Goal: Find specific page/section

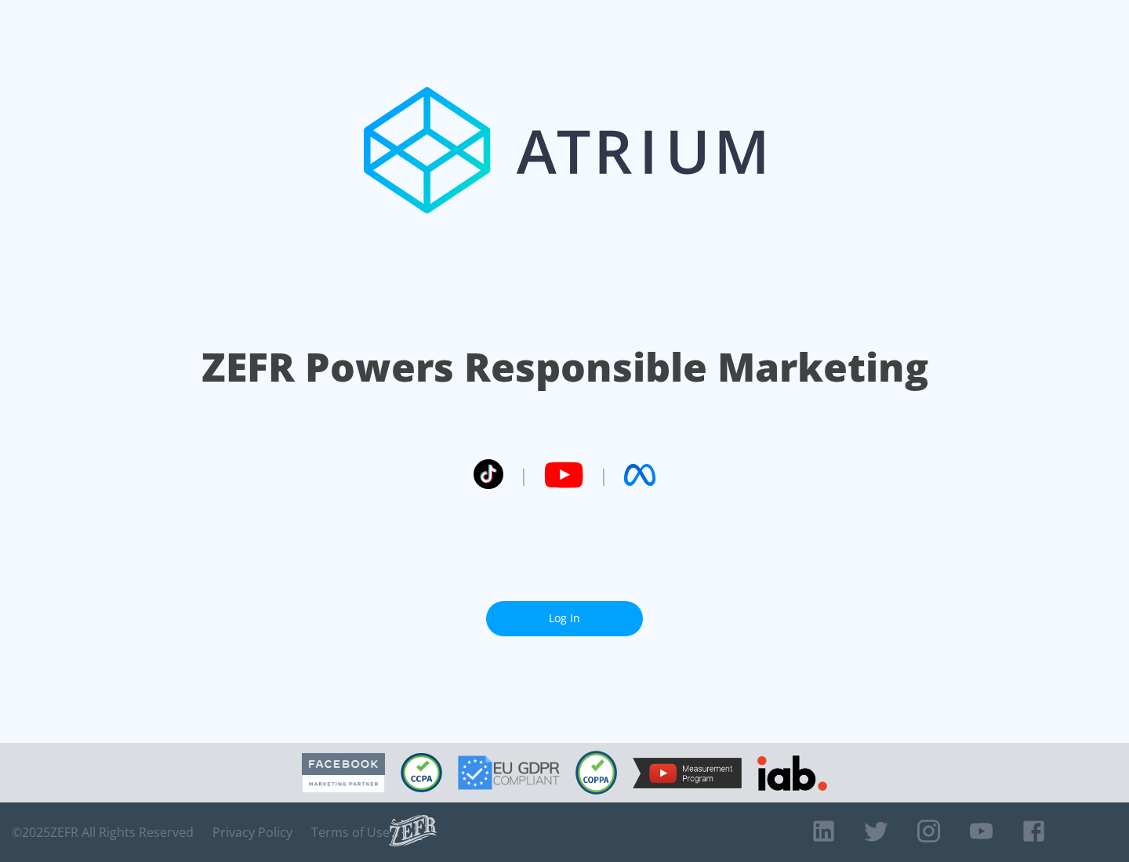
click at [564, 618] on link "Log In" at bounding box center [564, 618] width 157 height 35
